Goal: Information Seeking & Learning: Learn about a topic

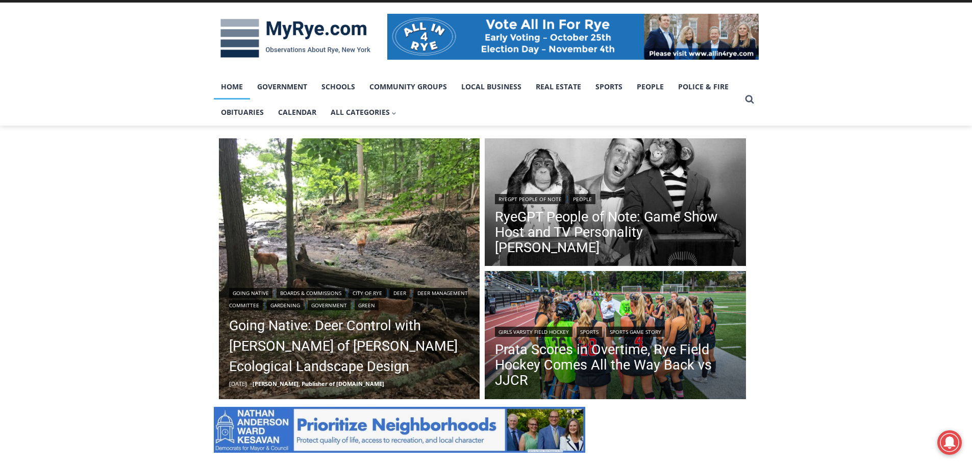
scroll to position [153, 0]
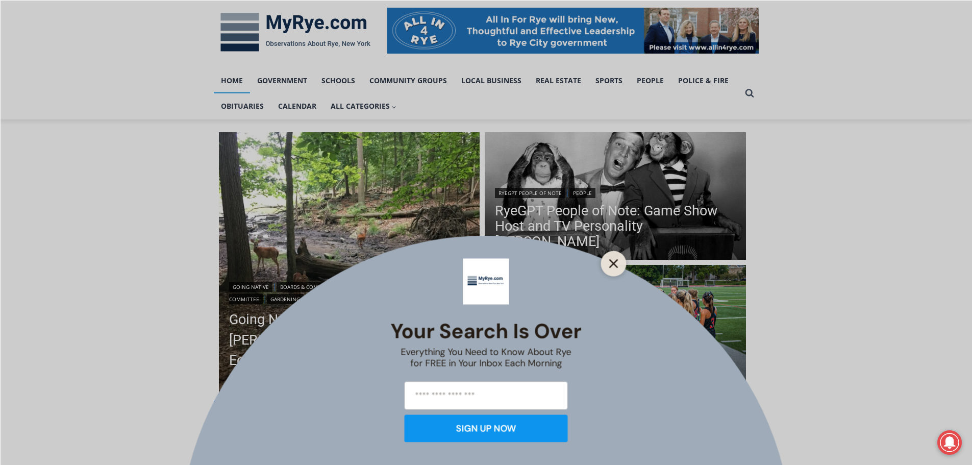
click at [619, 265] on button "Close" at bounding box center [614, 263] width 14 height 14
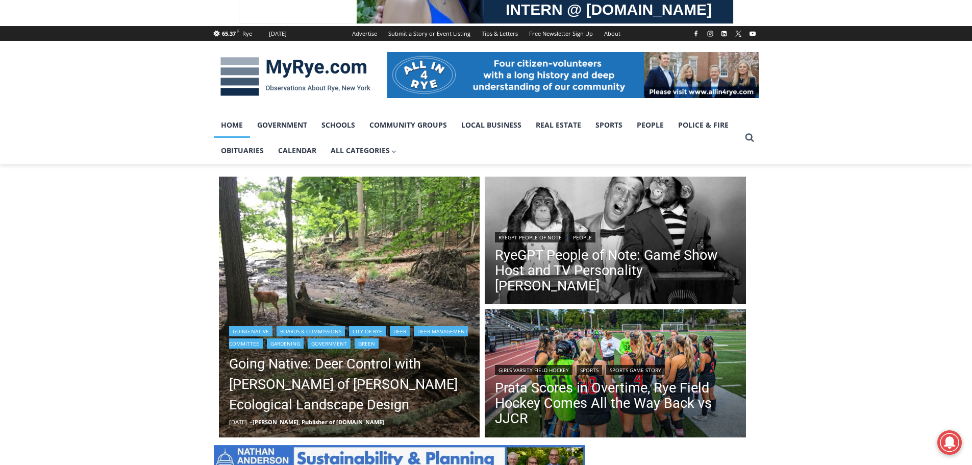
scroll to position [204, 0]
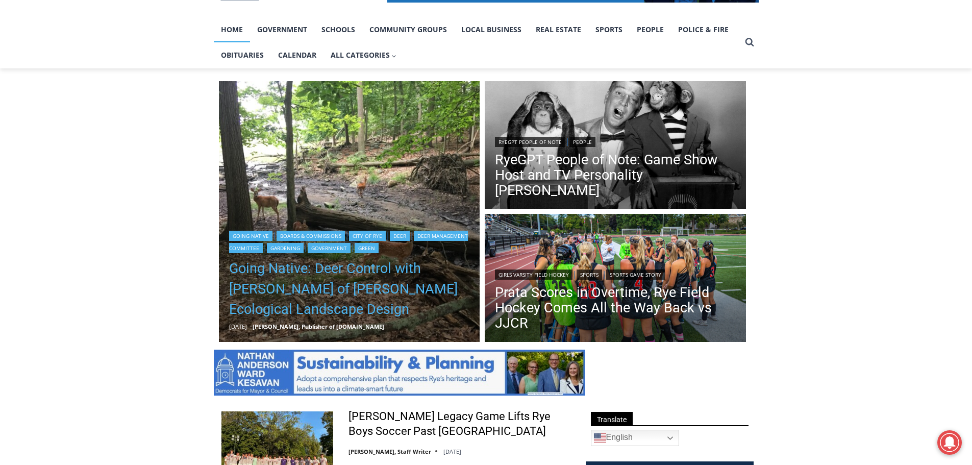
click at [345, 274] on link "Going Native: Deer Control with [PERSON_NAME] of [PERSON_NAME] Ecological Lands…" at bounding box center [349, 288] width 241 height 61
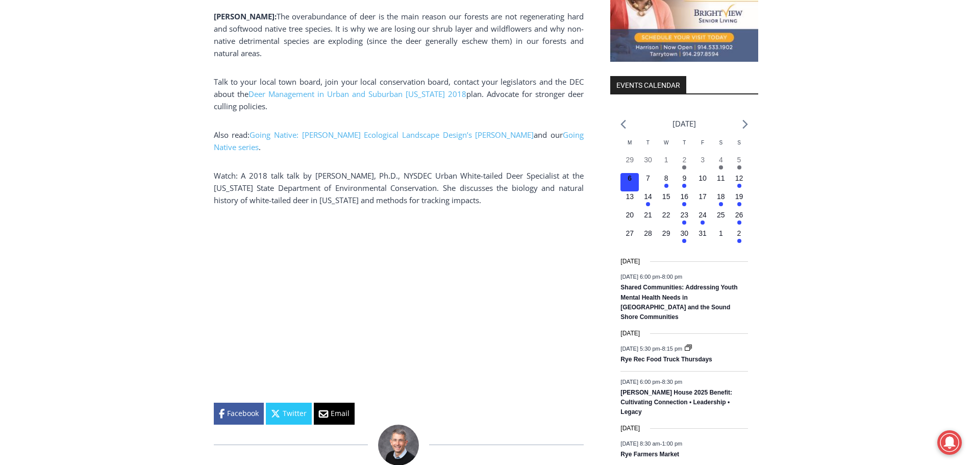
scroll to position [969, 0]
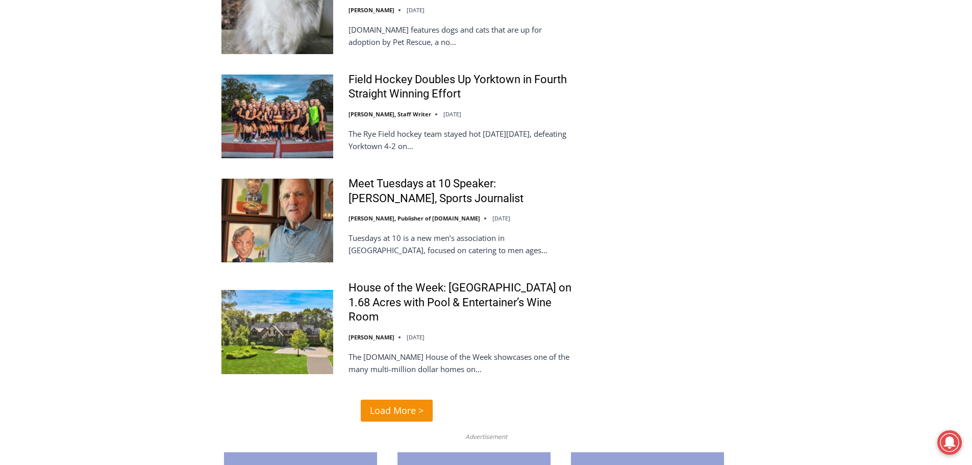
scroll to position [2296, 0]
